Goal: Check status: Check status

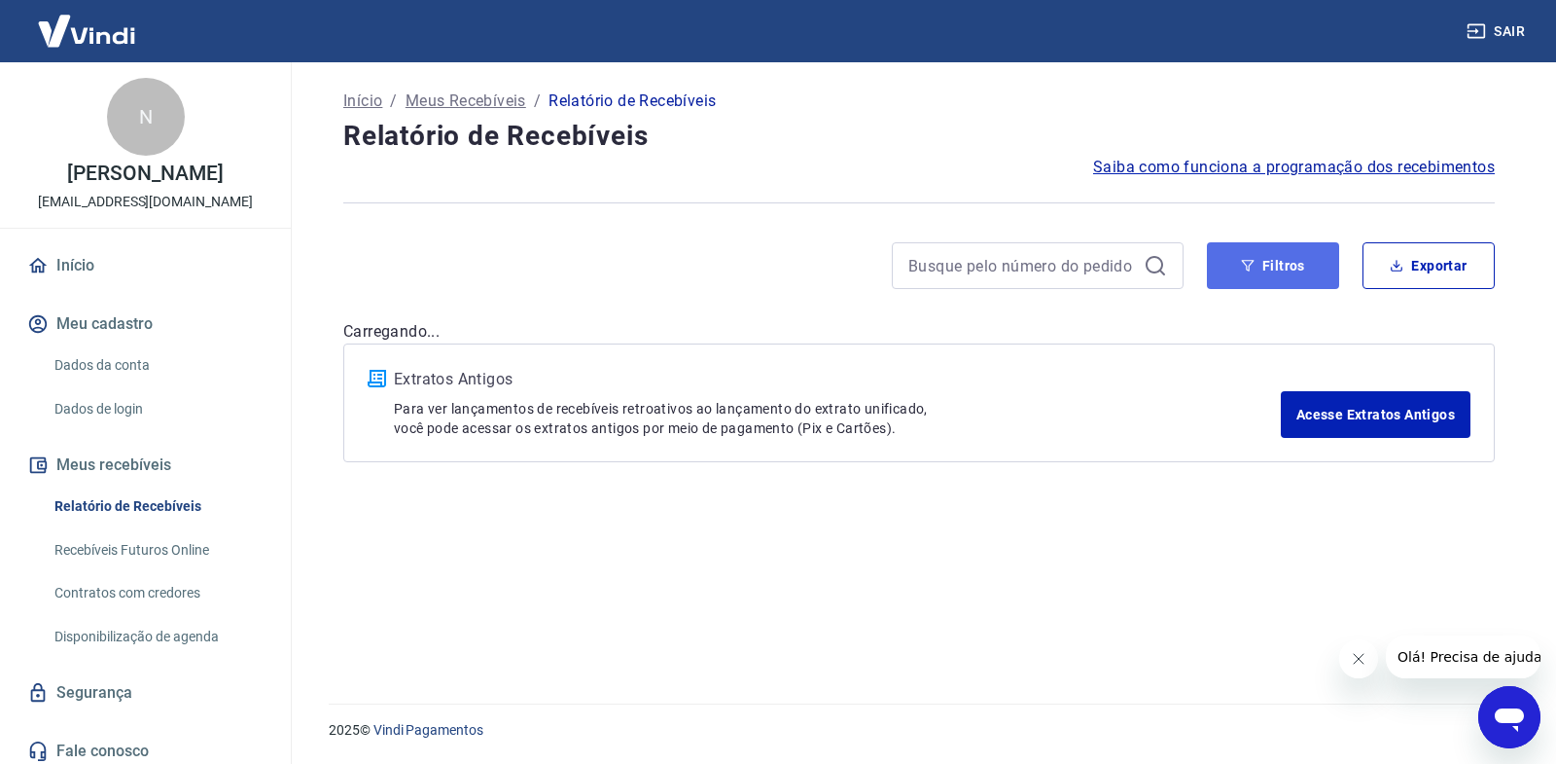
click at [1263, 272] on button "Filtros" at bounding box center [1273, 265] width 132 height 47
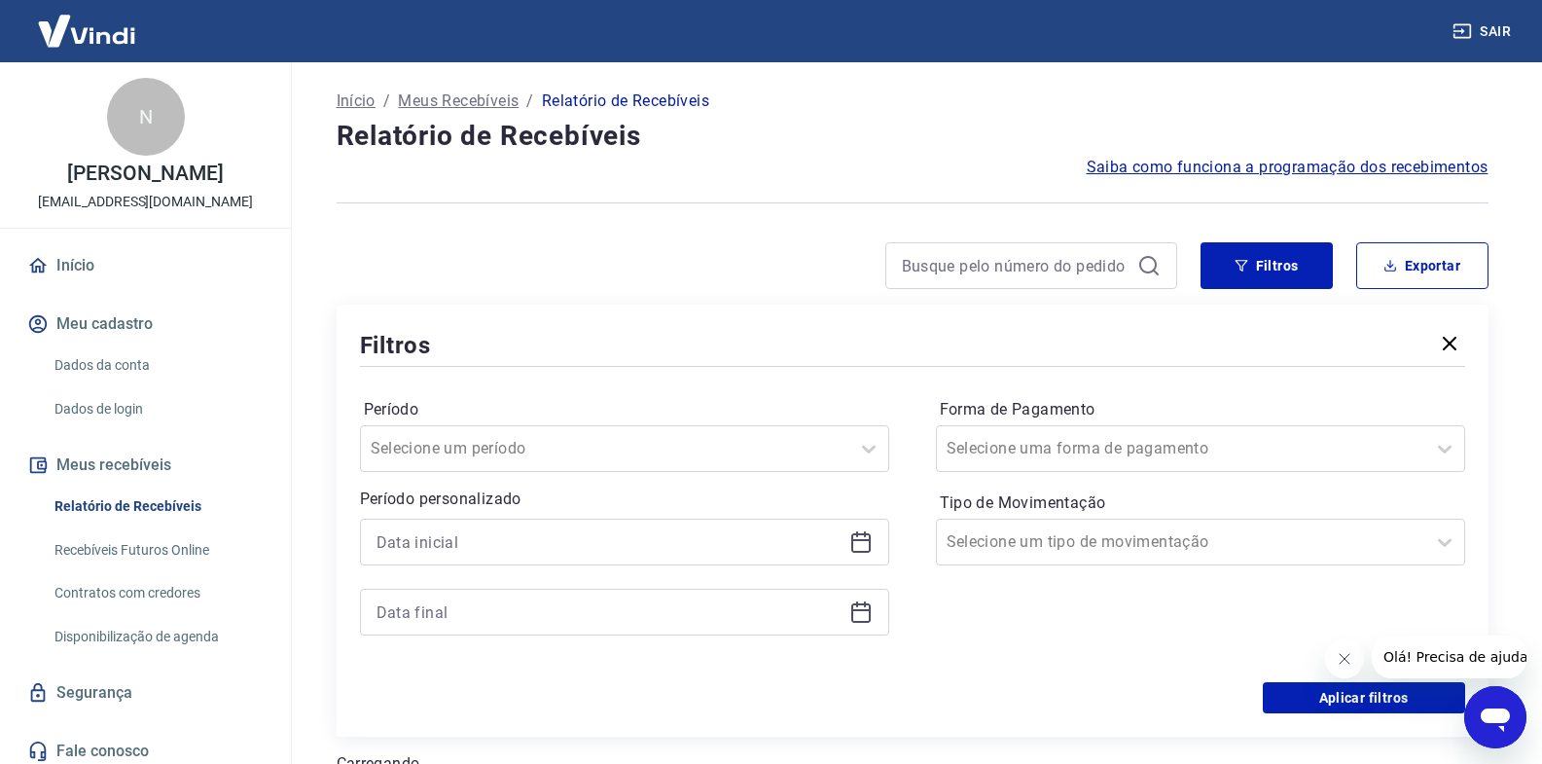
click at [866, 541] on icon at bounding box center [860, 540] width 19 height 2
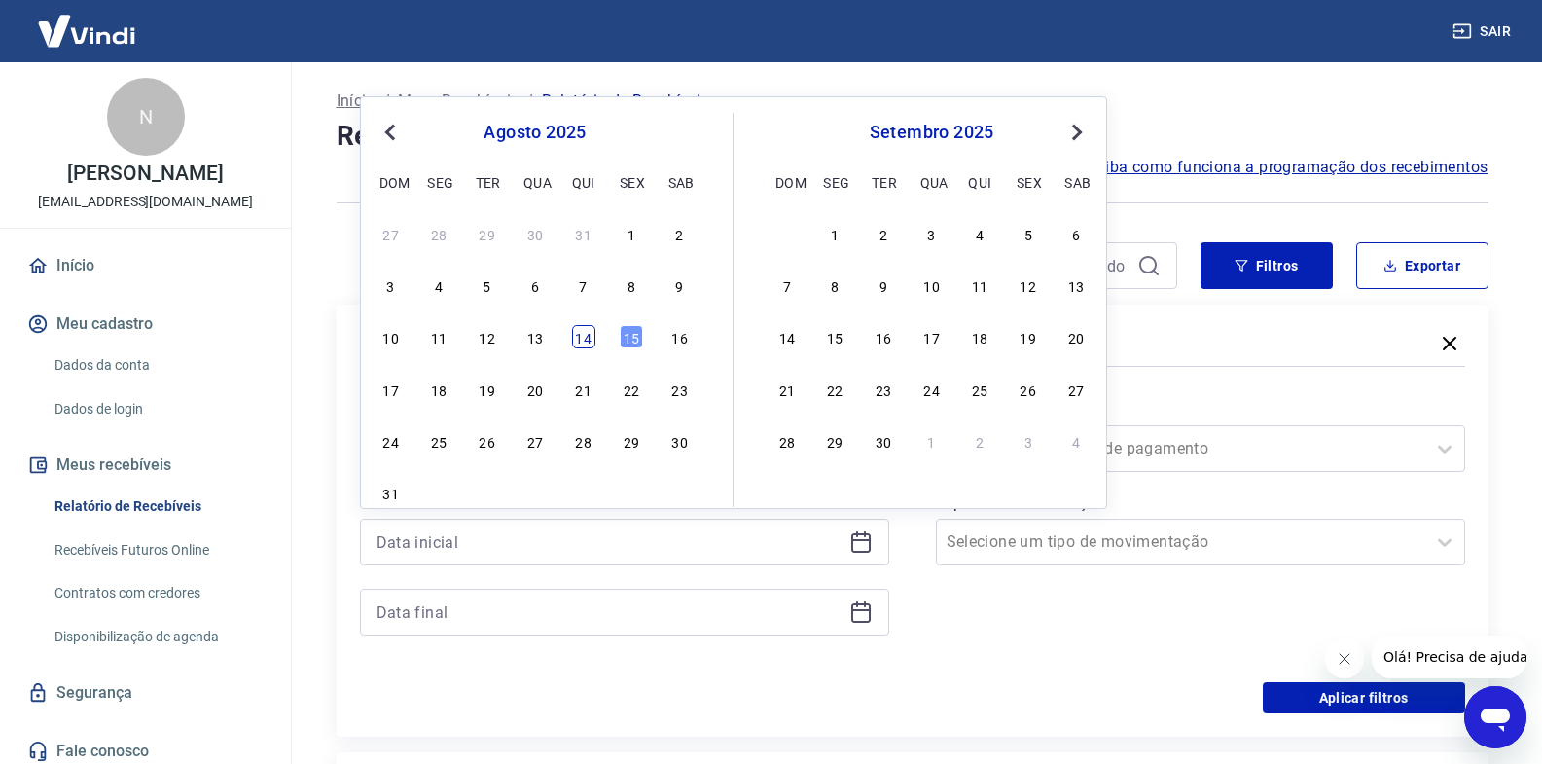
click at [580, 342] on div "14" at bounding box center [583, 336] width 23 height 23
type input "[DATE]"
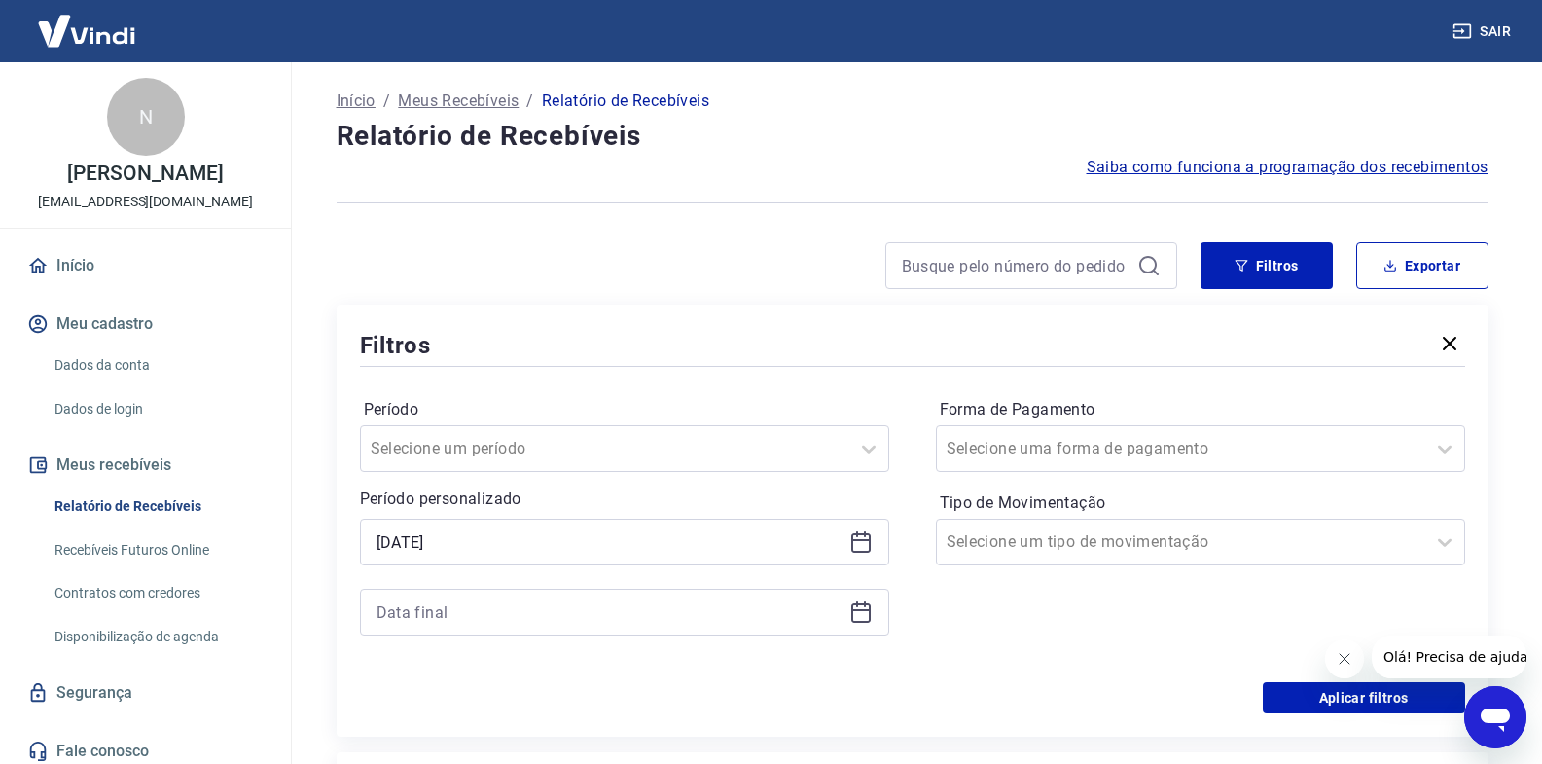
click at [862, 619] on icon at bounding box center [860, 611] width 23 height 23
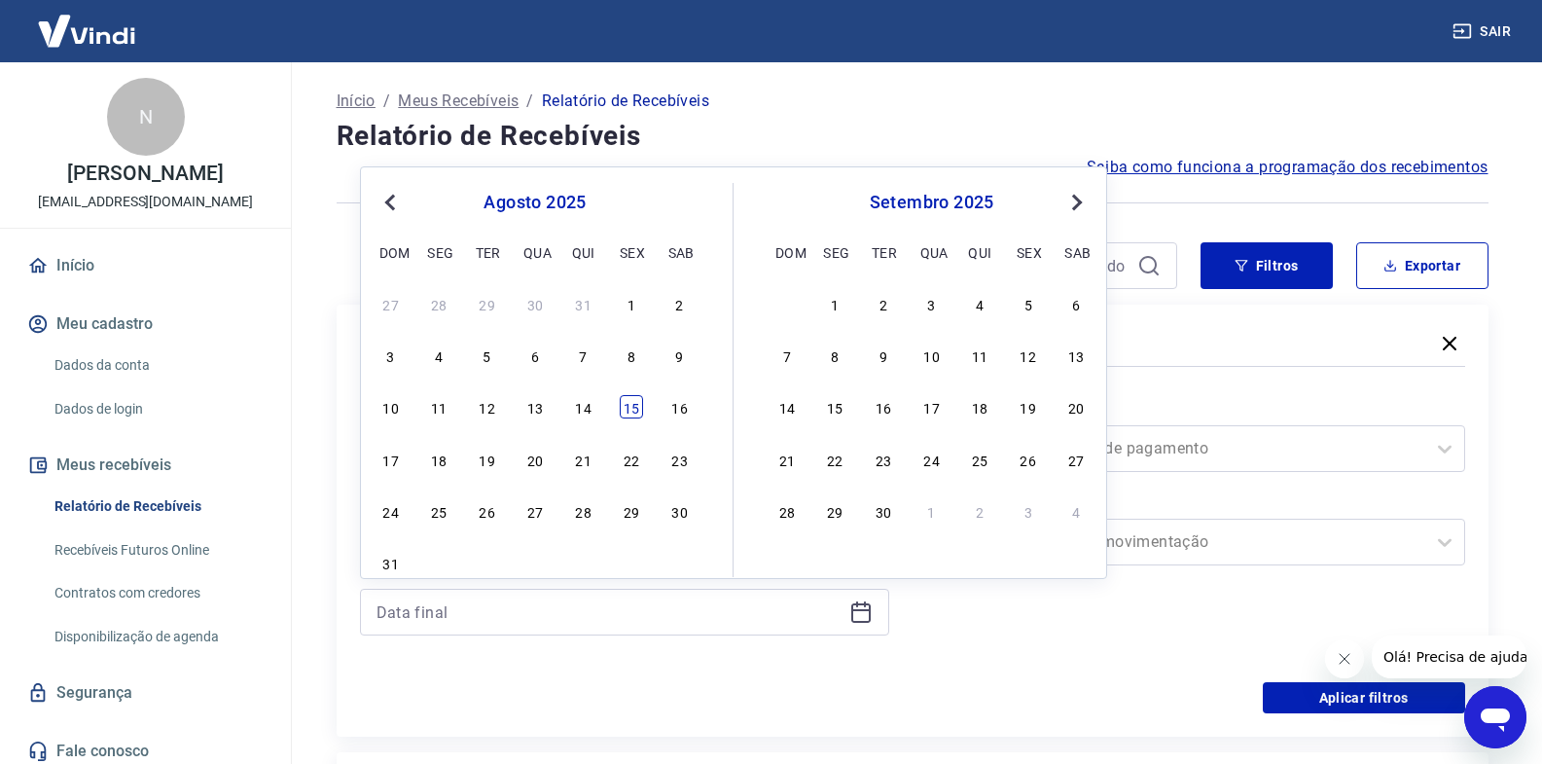
click at [626, 410] on div "15" at bounding box center [631, 406] width 23 height 23
type input "[DATE]"
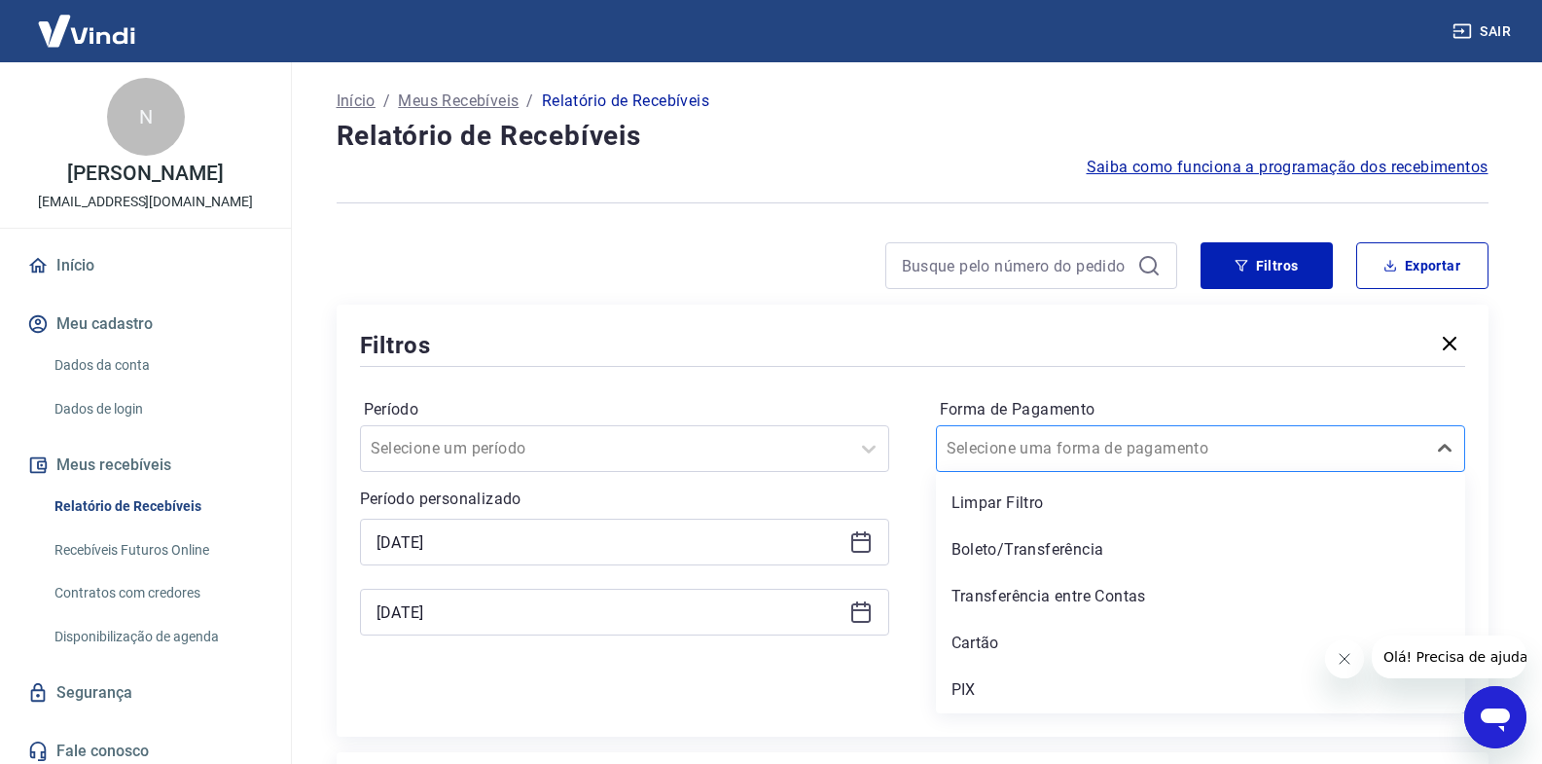
click at [1014, 453] on input "Forma de Pagamento" at bounding box center [1044, 448] width 196 height 23
click at [1014, 687] on div "PIX" at bounding box center [1200, 689] width 529 height 39
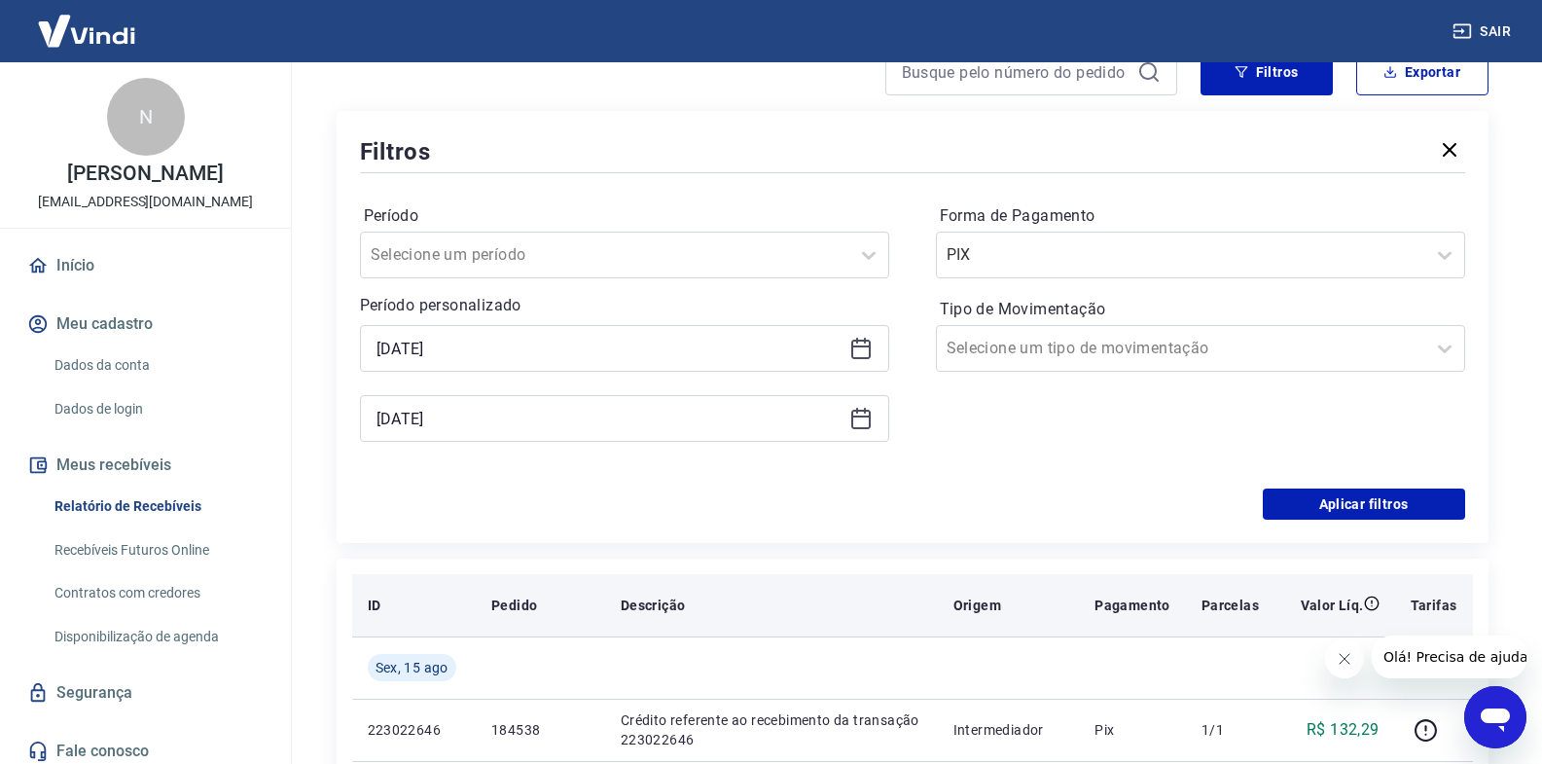
scroll to position [195, 0]
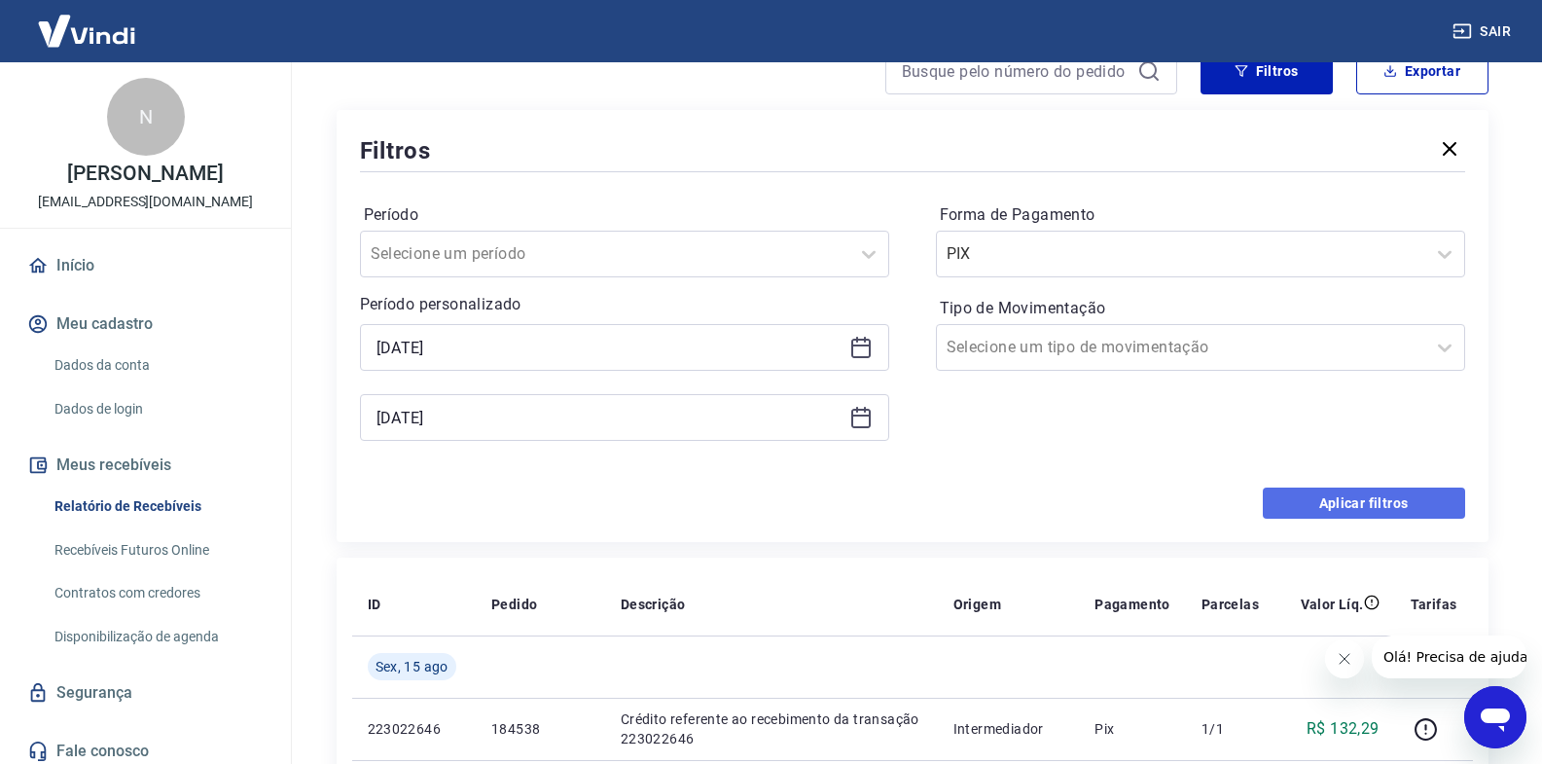
click at [1328, 489] on button "Aplicar filtros" at bounding box center [1364, 502] width 202 height 31
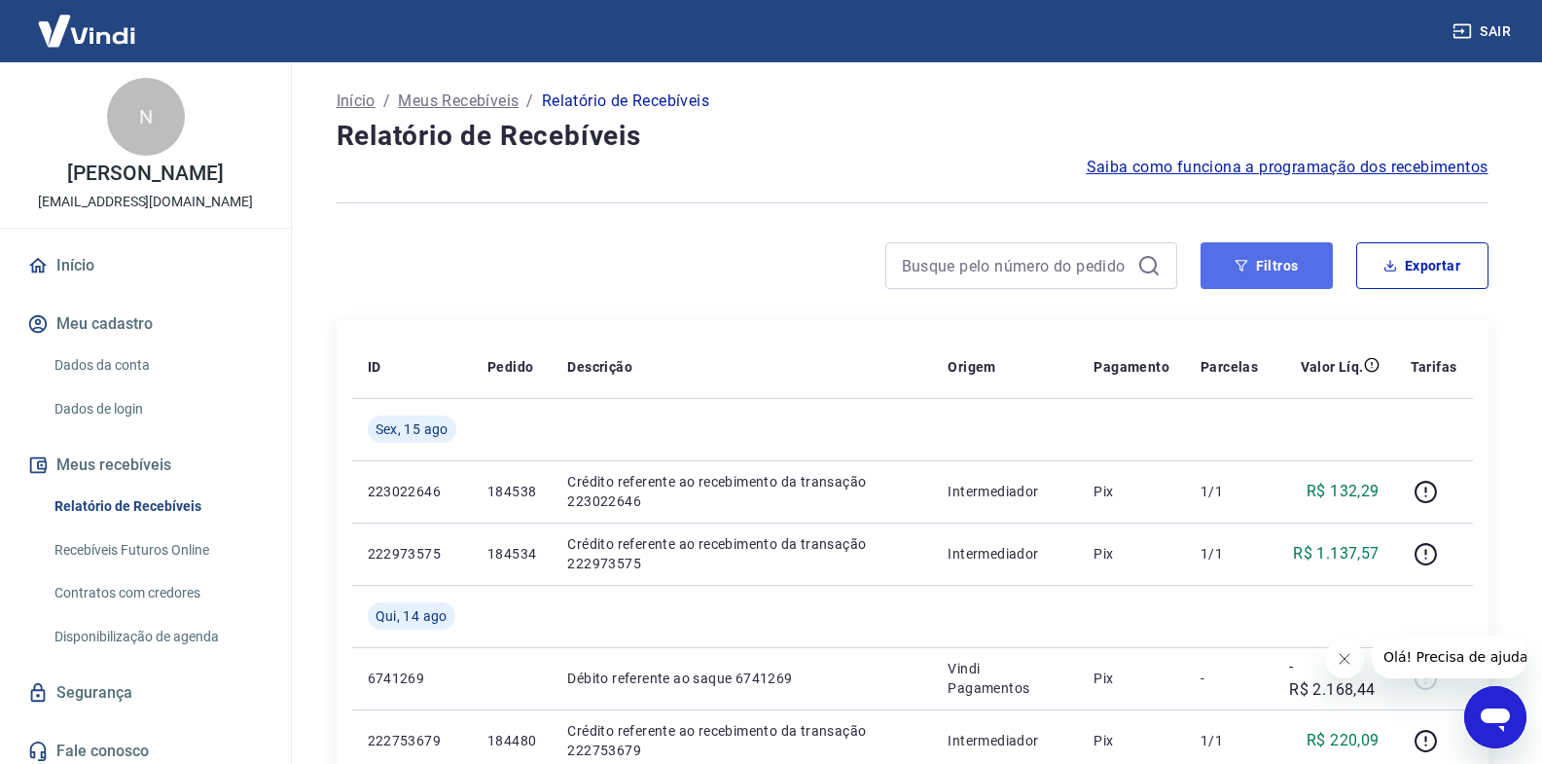
click at [1278, 263] on button "Filtros" at bounding box center [1266, 265] width 132 height 47
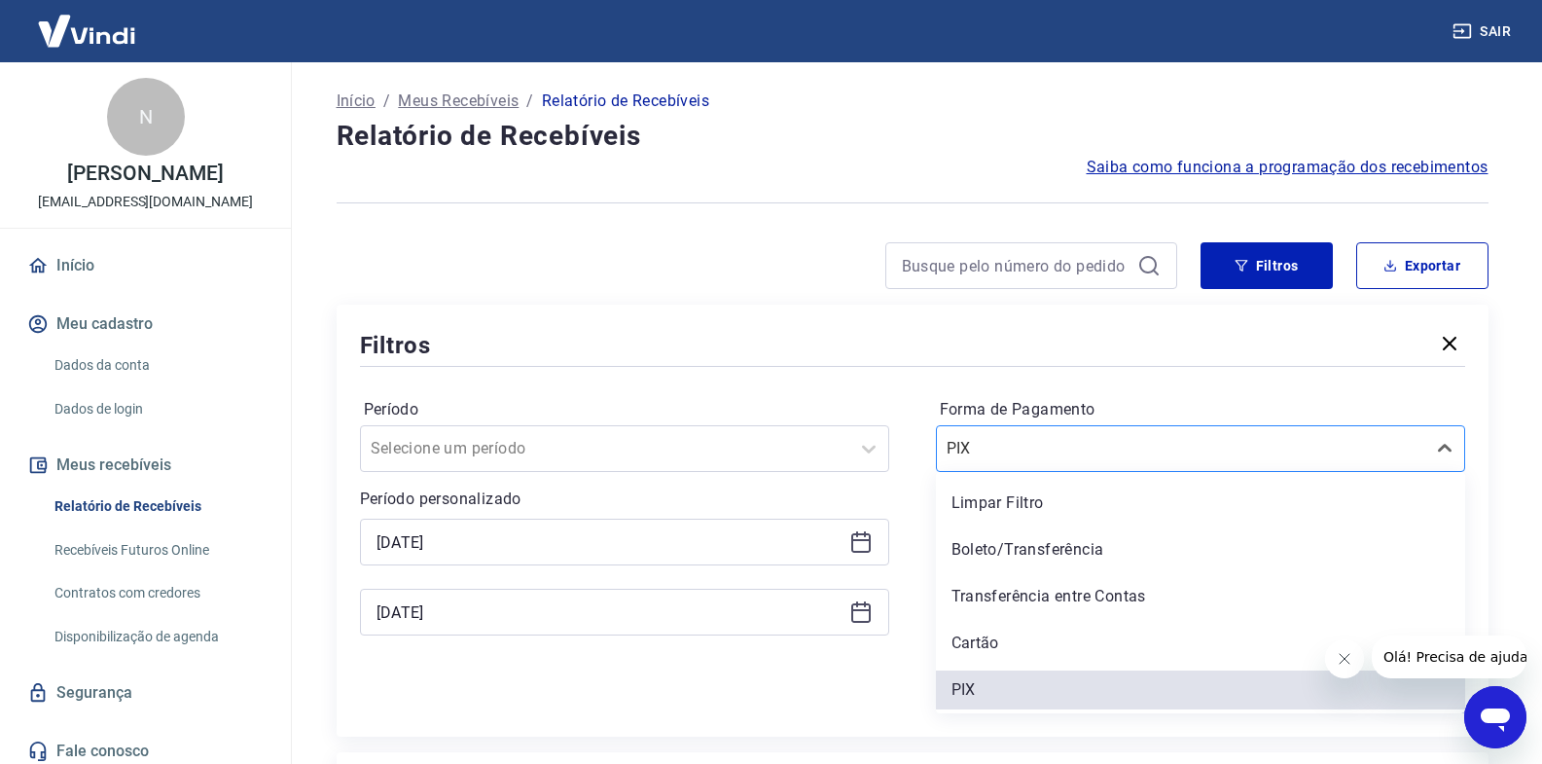
click at [1099, 441] on input "Forma de Pagamento" at bounding box center [1044, 448] width 196 height 23
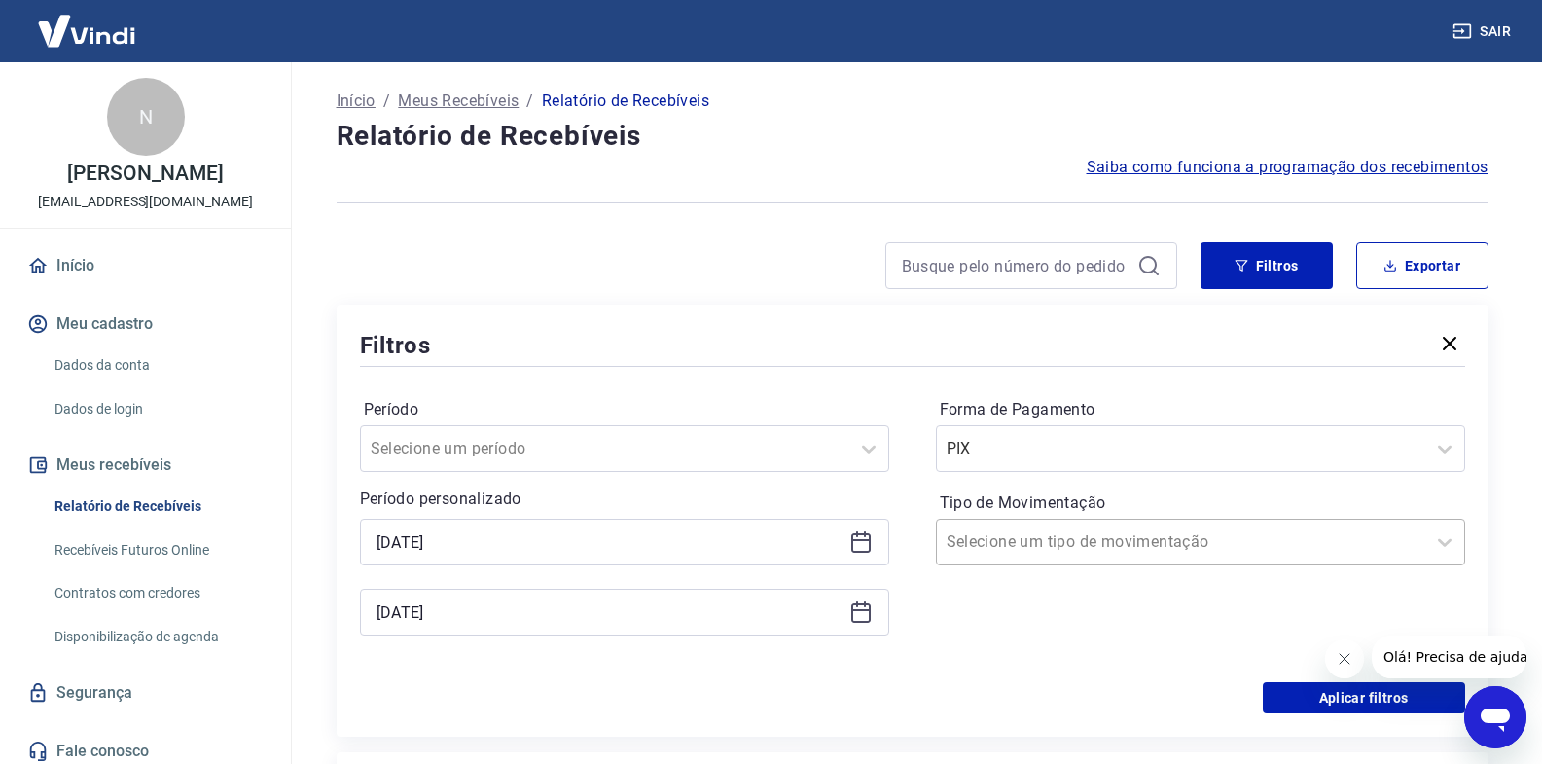
click at [1069, 539] on input "Tipo de Movimentação" at bounding box center [1044, 541] width 196 height 23
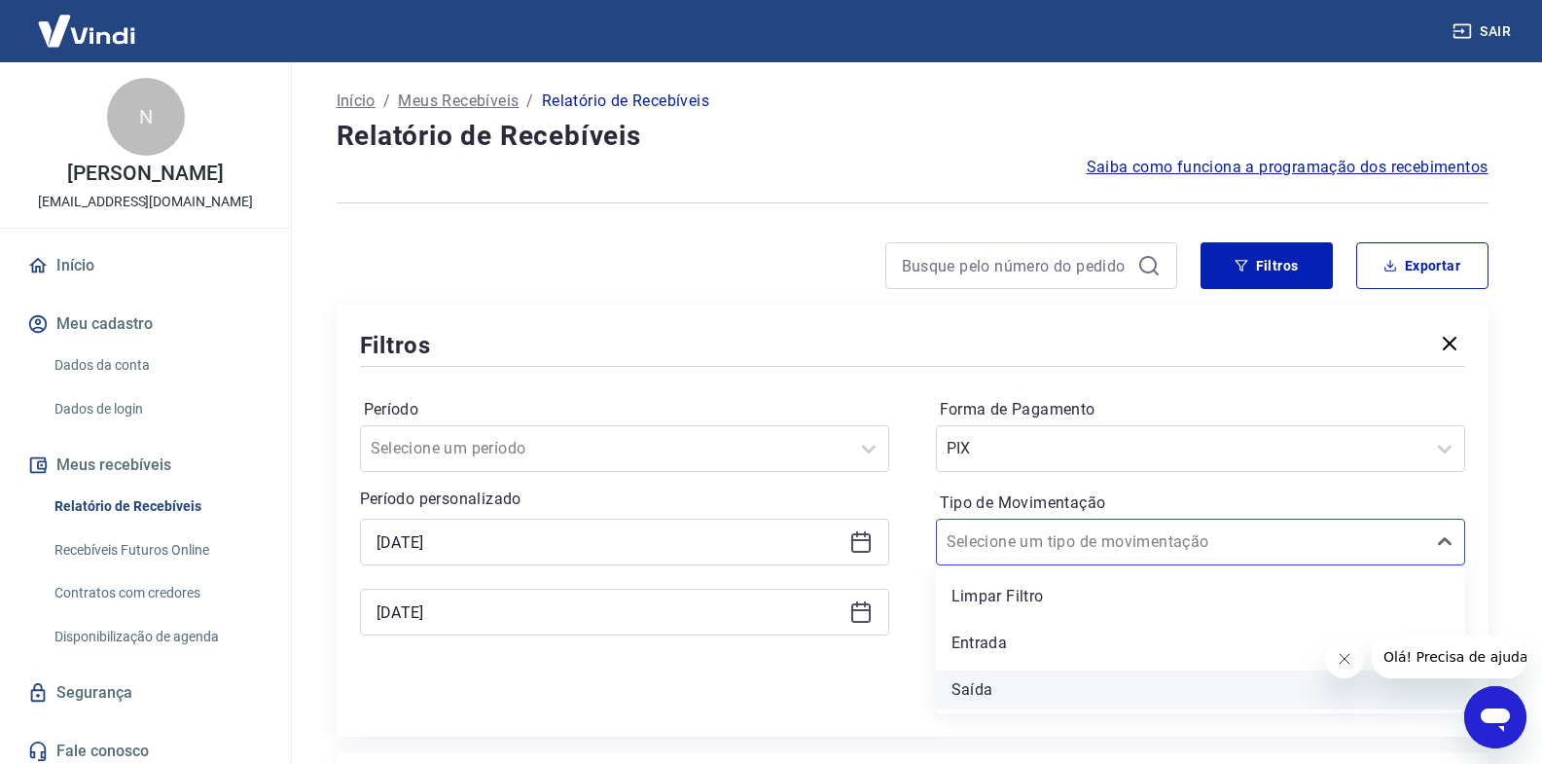
click at [1026, 682] on div "Saída" at bounding box center [1200, 689] width 529 height 39
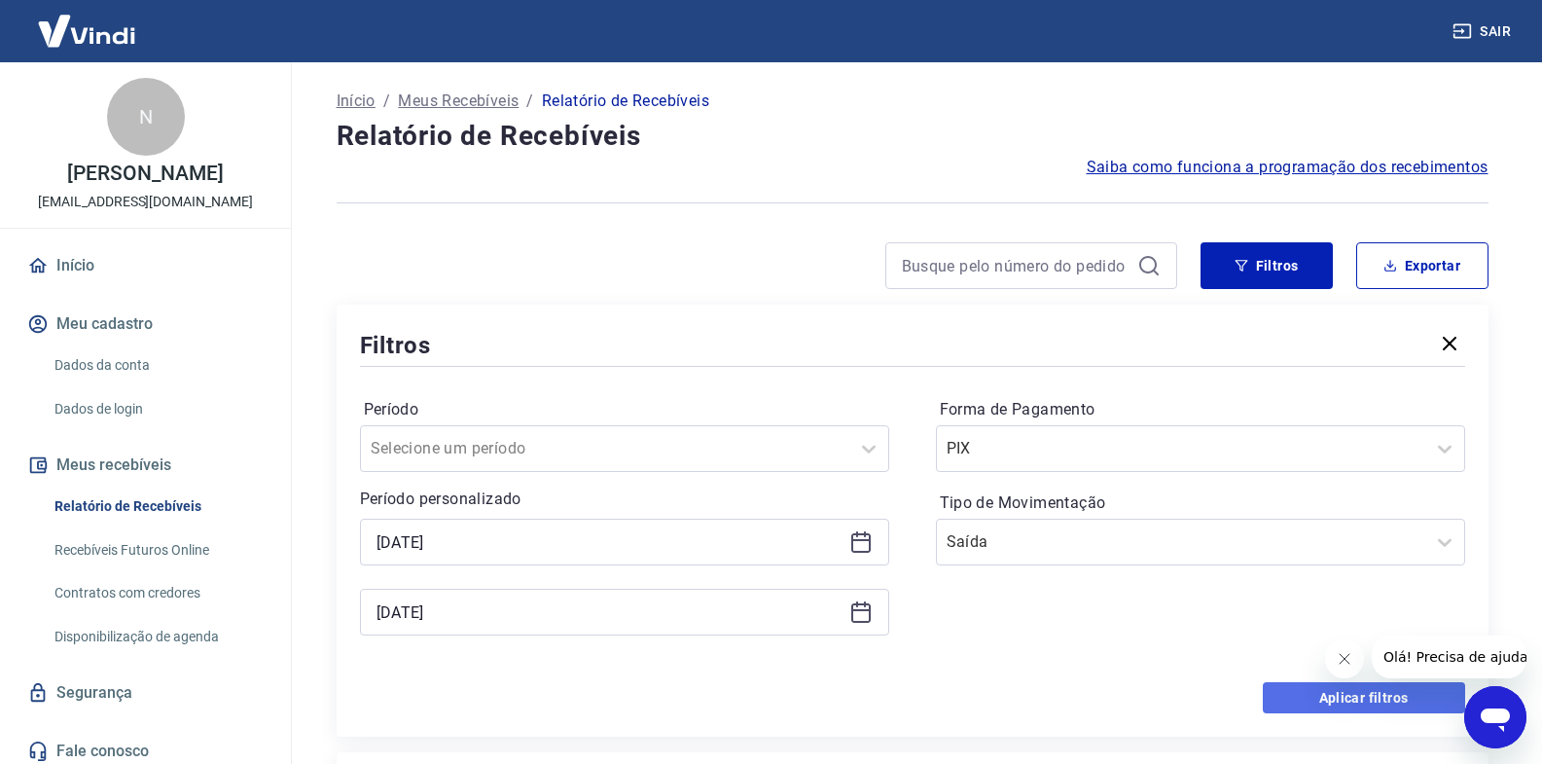
click at [1292, 690] on button "Aplicar filtros" at bounding box center [1364, 697] width 202 height 31
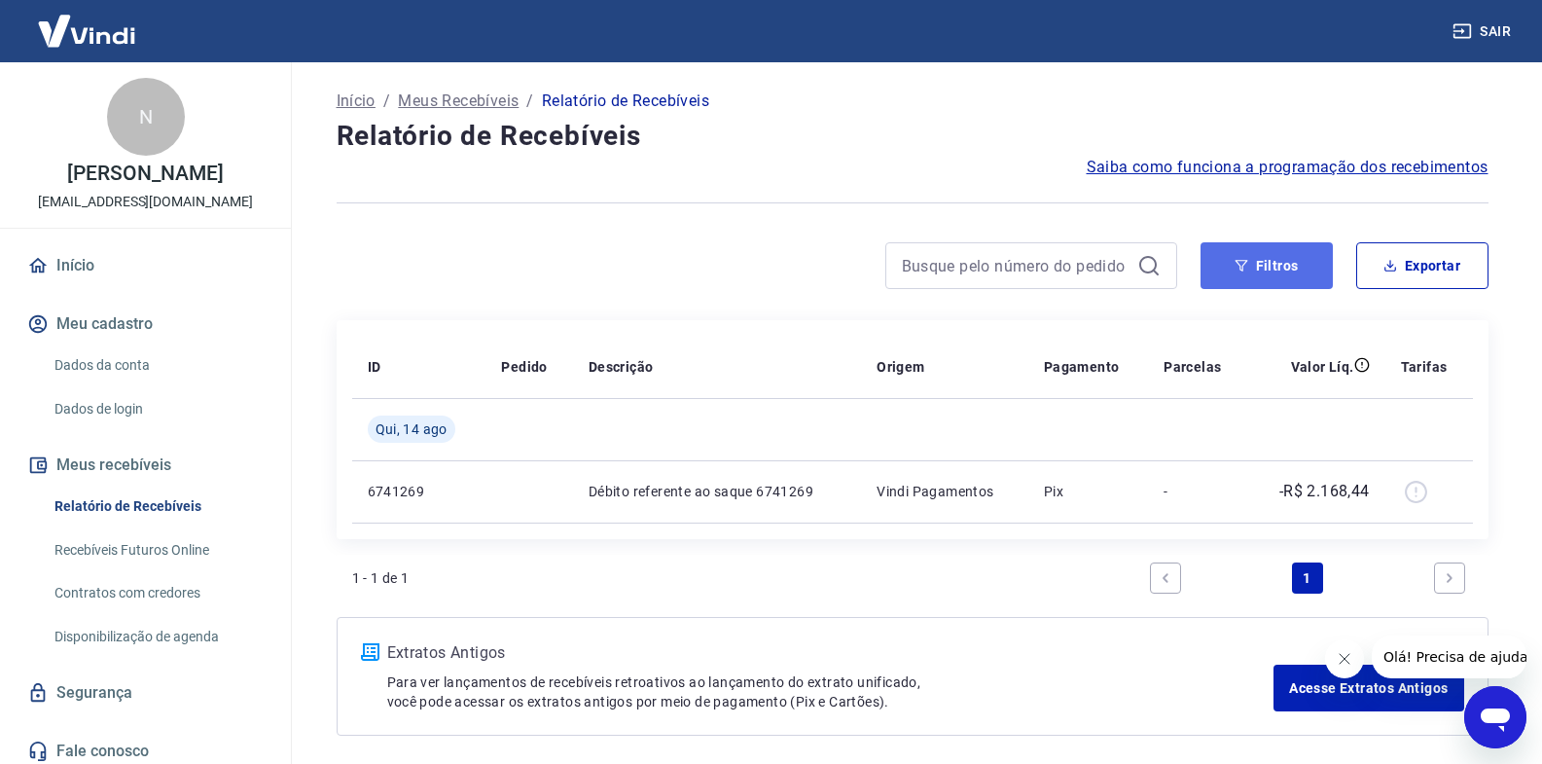
click at [1263, 267] on button "Filtros" at bounding box center [1266, 265] width 132 height 47
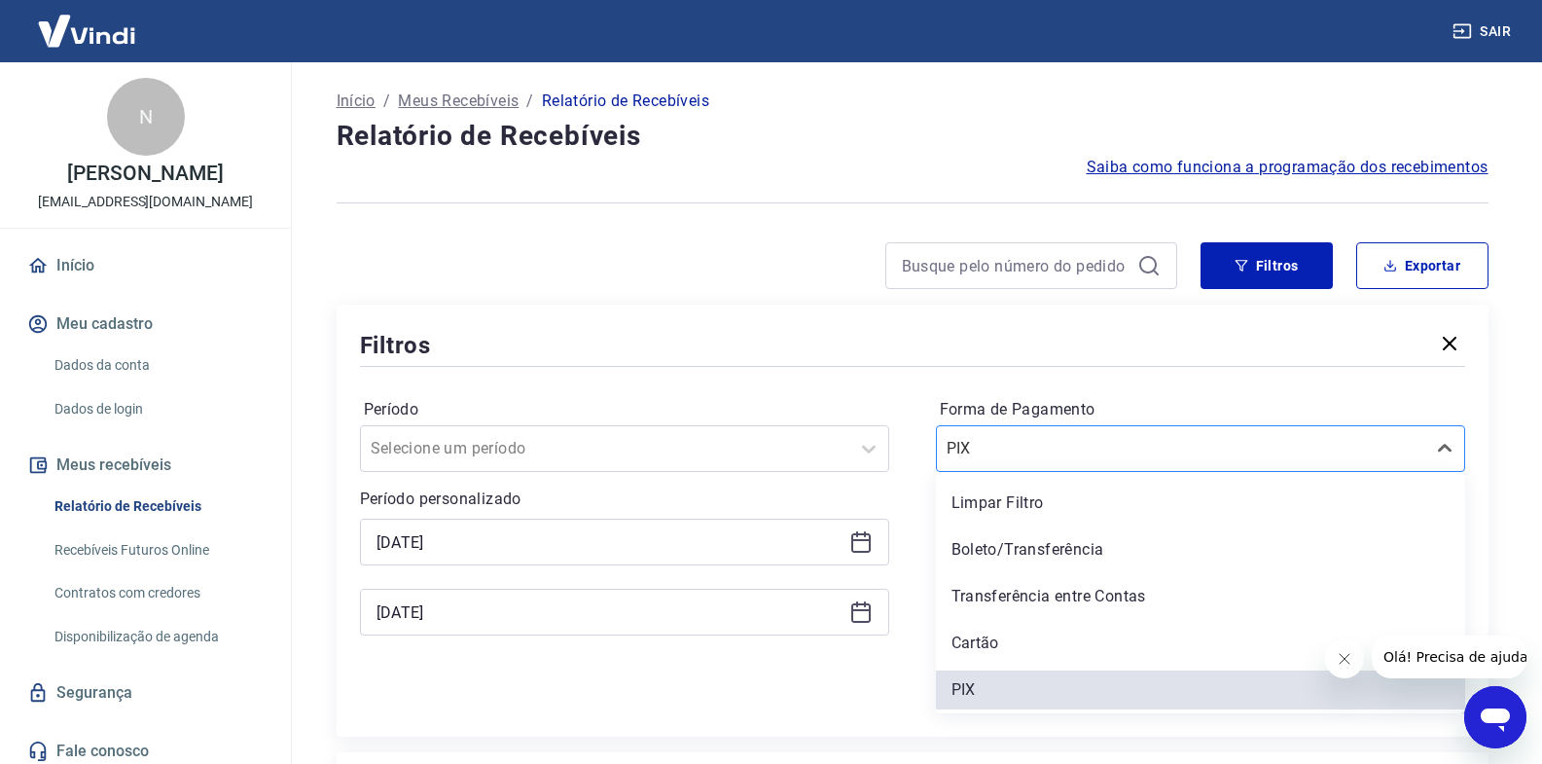
click at [1107, 445] on input "Forma de Pagamento" at bounding box center [1044, 448] width 196 height 23
click at [858, 712] on div "Aplicar filtros" at bounding box center [912, 697] width 1105 height 31
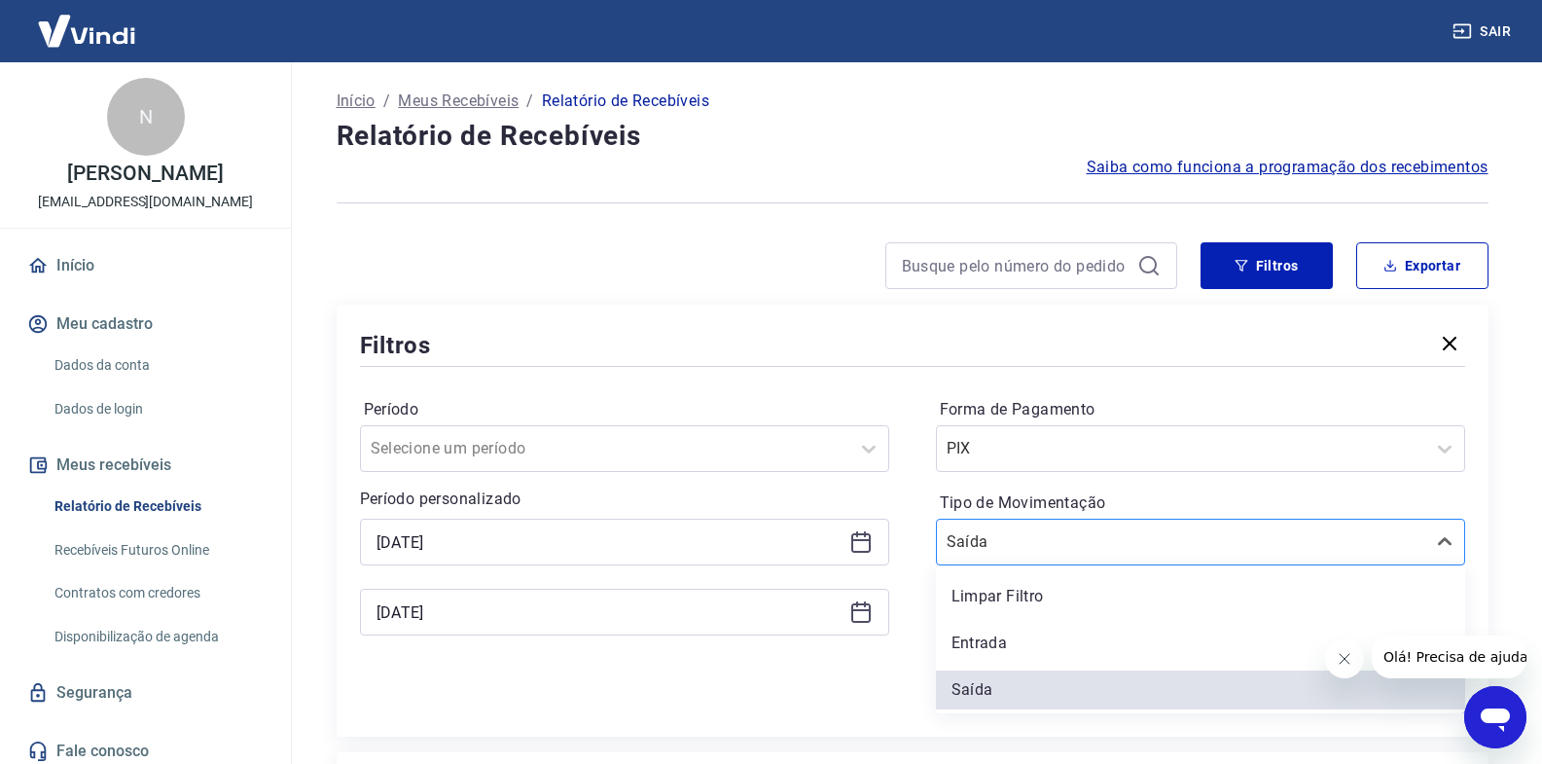
click at [1067, 552] on div at bounding box center [1180, 541] width 469 height 27
click at [1016, 632] on div "Entrada" at bounding box center [1200, 642] width 529 height 39
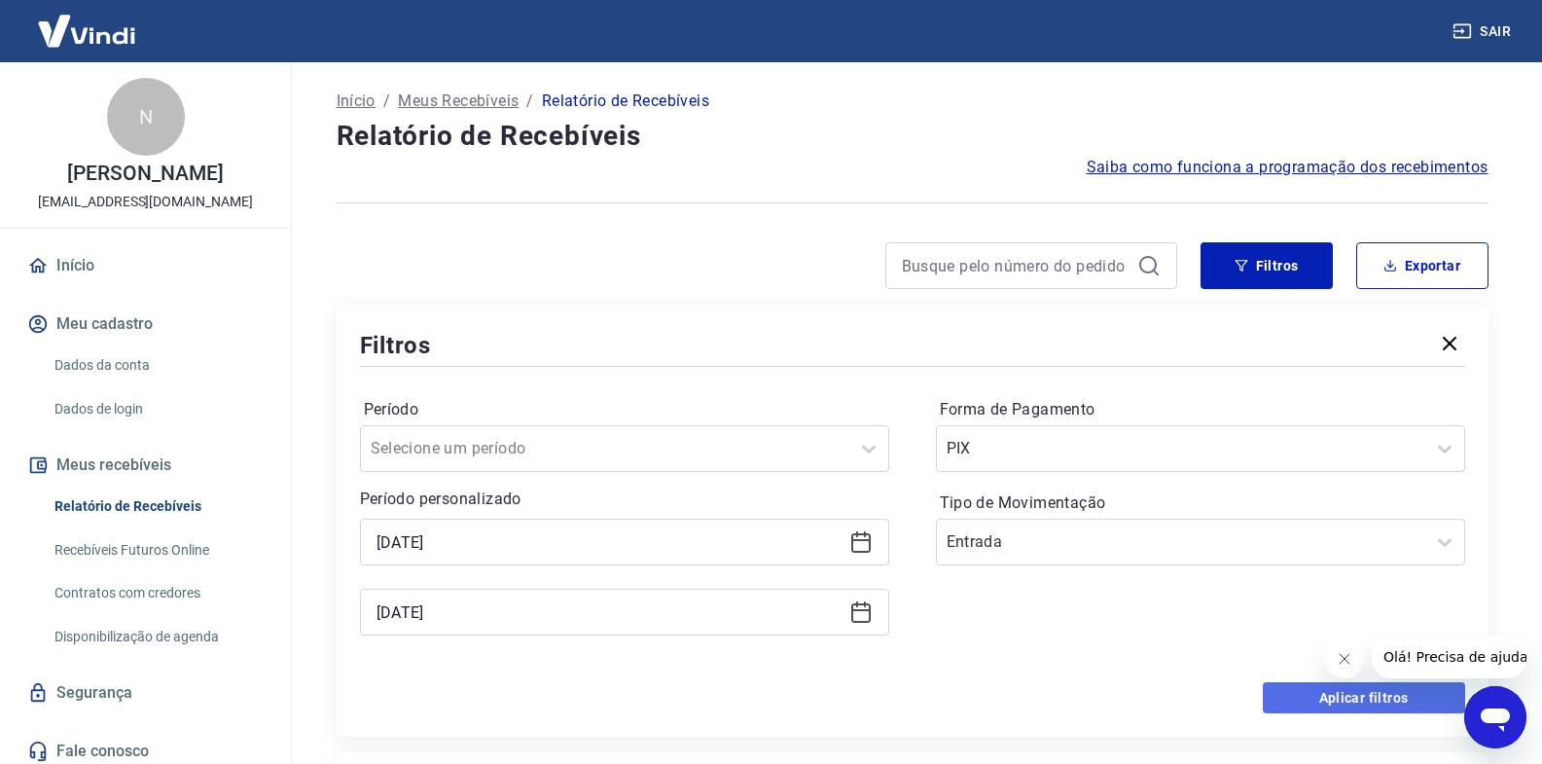
click at [1293, 691] on button "Aplicar filtros" at bounding box center [1364, 697] width 202 height 31
